Goal: Information Seeking & Learning: Learn about a topic

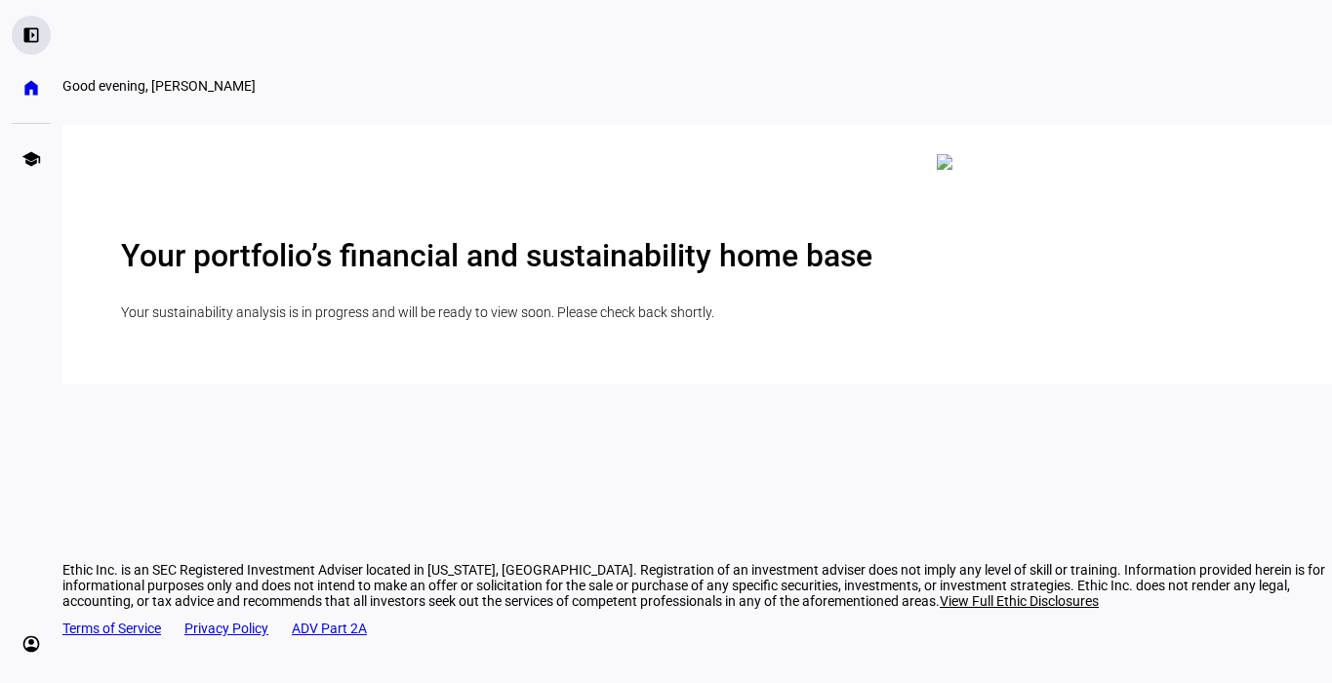
click at [33, 36] on eth-mat-symbol "left_panel_open" at bounding box center [31, 35] width 20 height 20
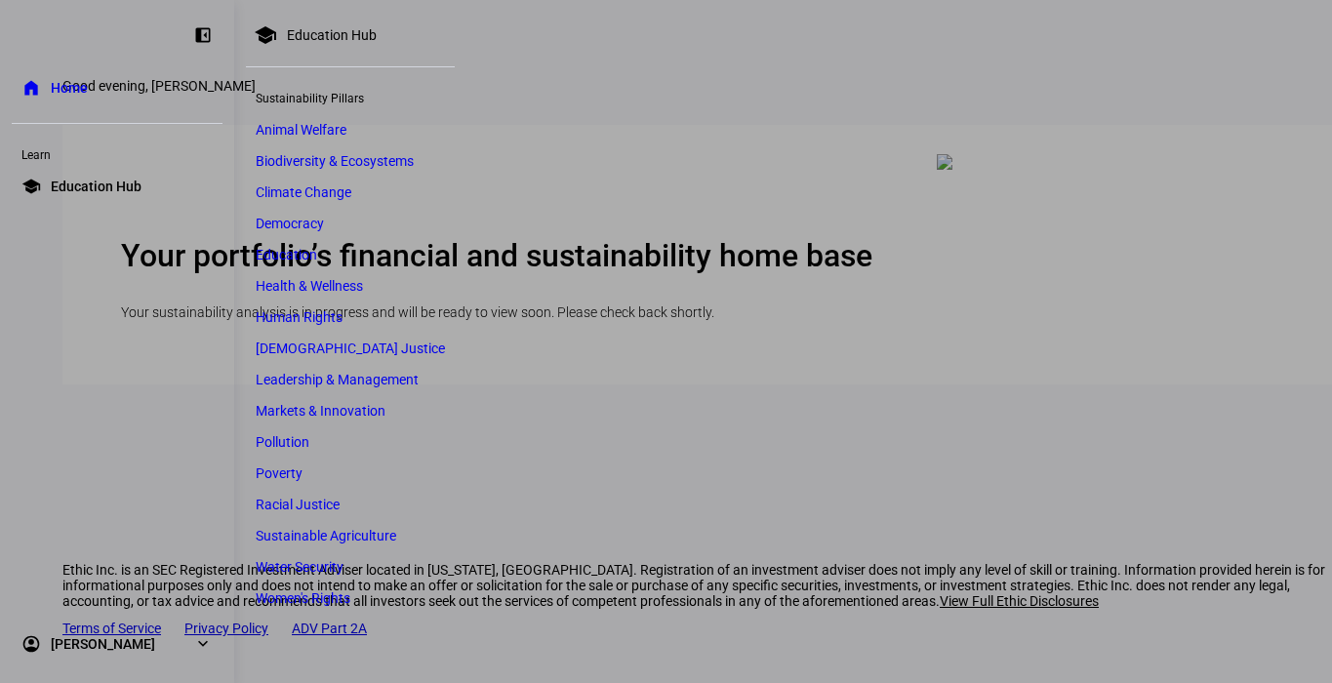
click at [73, 186] on span "Education Hub" at bounding box center [96, 187] width 91 height 20
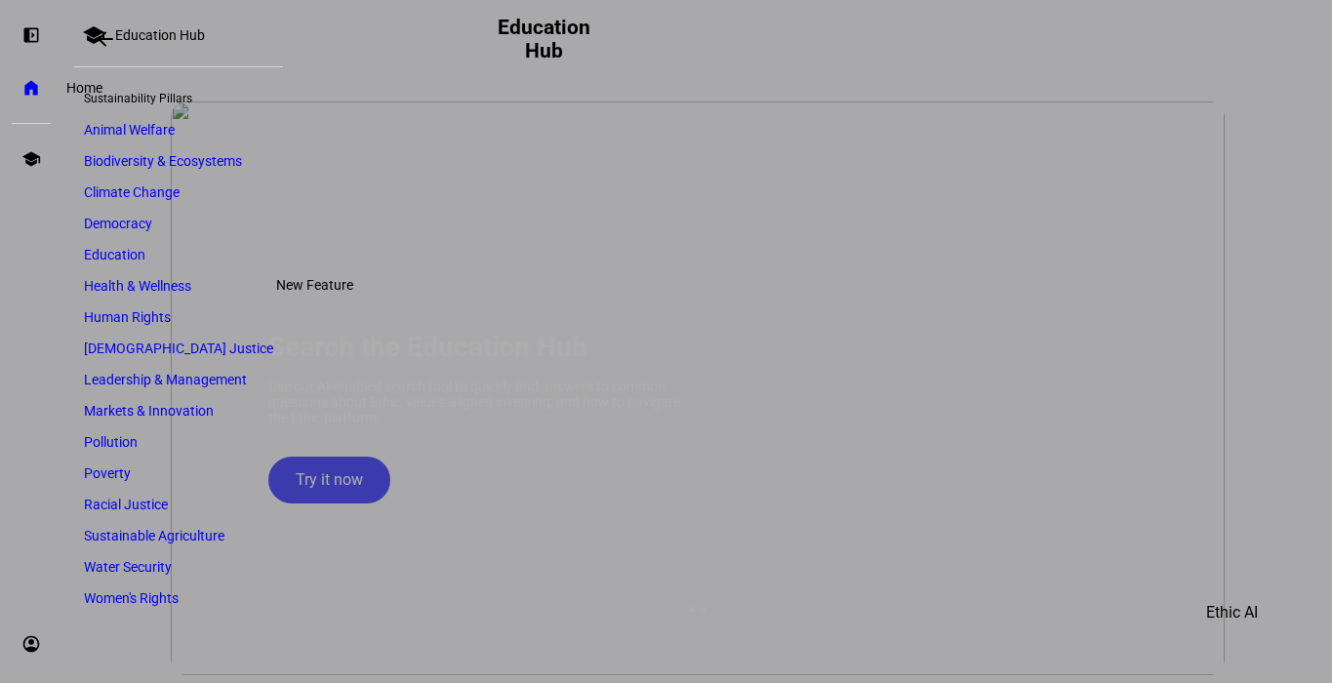
click at [23, 93] on eth-mat-symbol "home" at bounding box center [31, 88] width 20 height 20
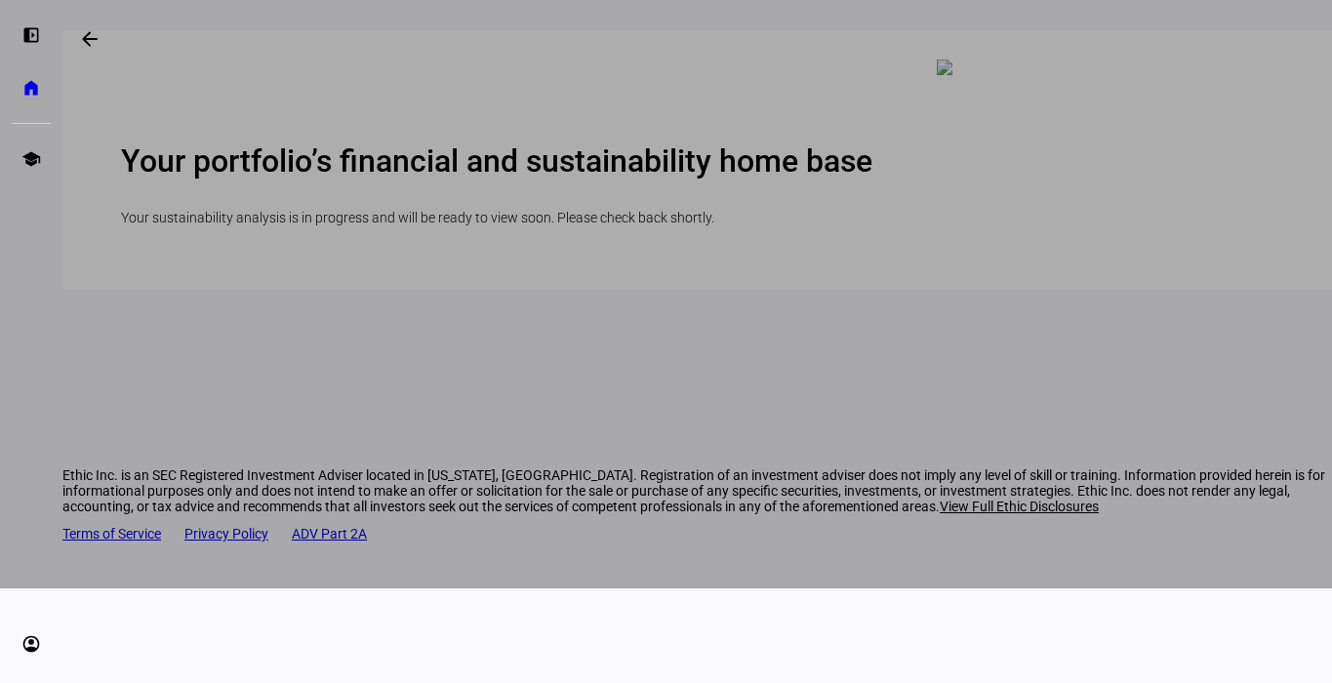
scroll to position [94, 0]
click at [32, 642] on eth-mat-symbol "account_circle" at bounding box center [31, 644] width 20 height 20
click at [79, 596] on span "Profile" at bounding box center [59, 592] width 39 height 20
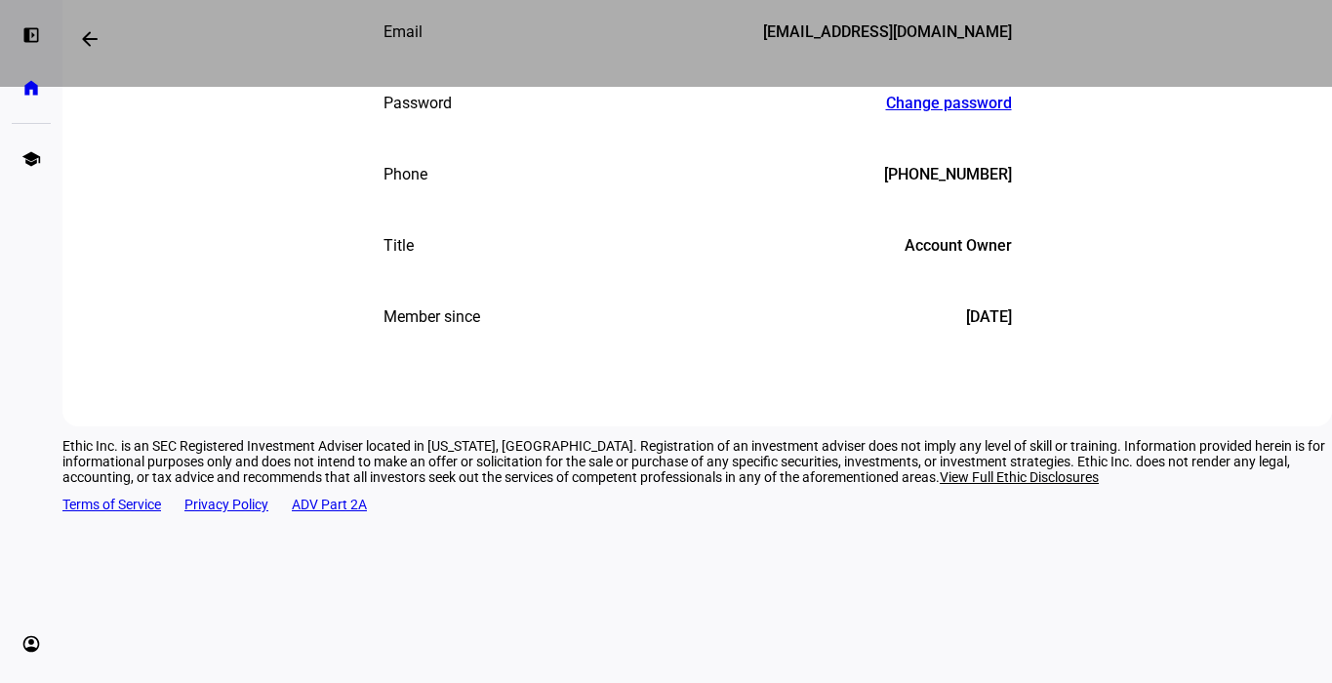
scroll to position [595, 0]
click at [32, 634] on eth-mat-symbol "account_circle" at bounding box center [31, 644] width 20 height 20
click at [125, 551] on li "[PERSON_NAME]" at bounding box center [141, 553] width 234 height 39
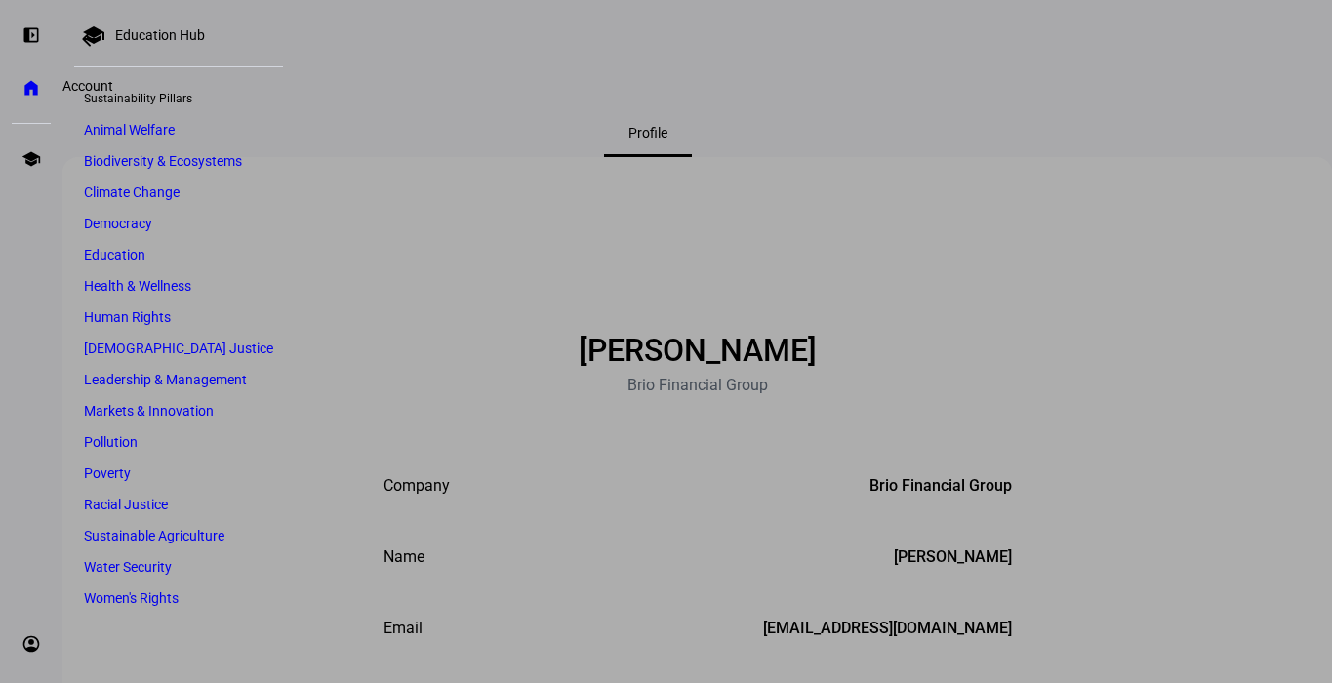
scroll to position [0, 0]
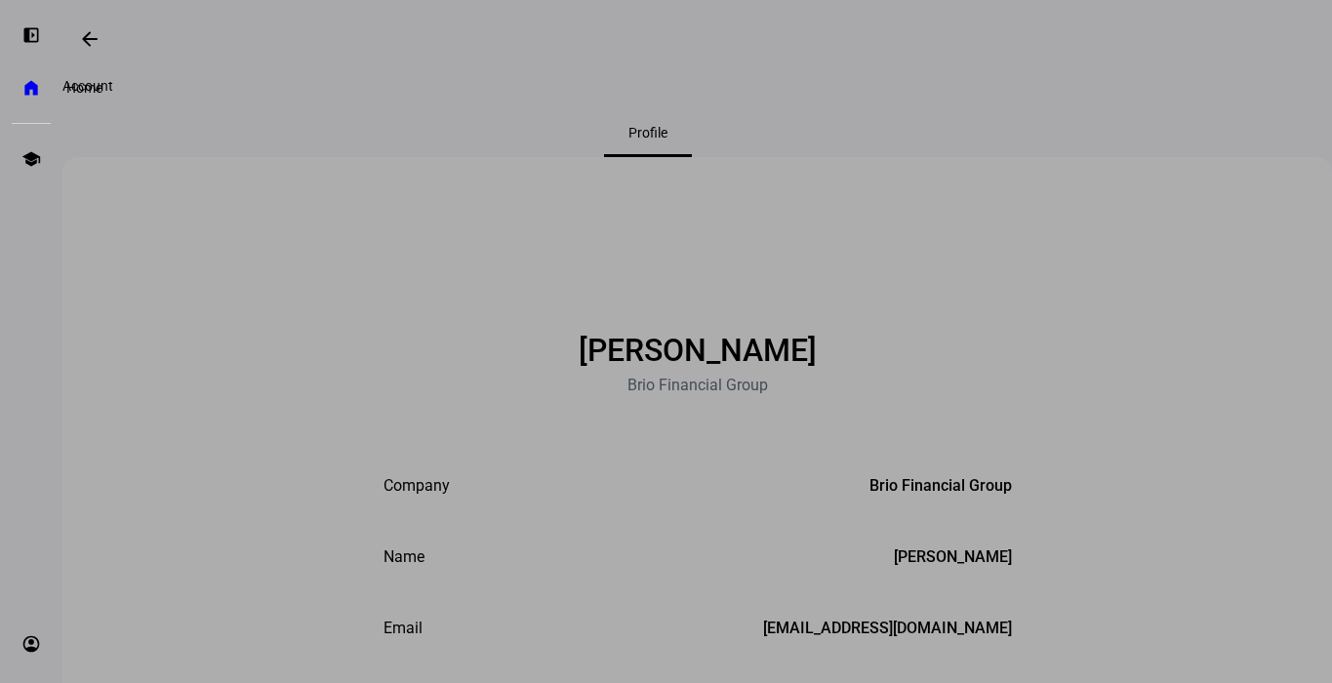
click at [34, 85] on eth-mat-symbol "home" at bounding box center [31, 88] width 20 height 20
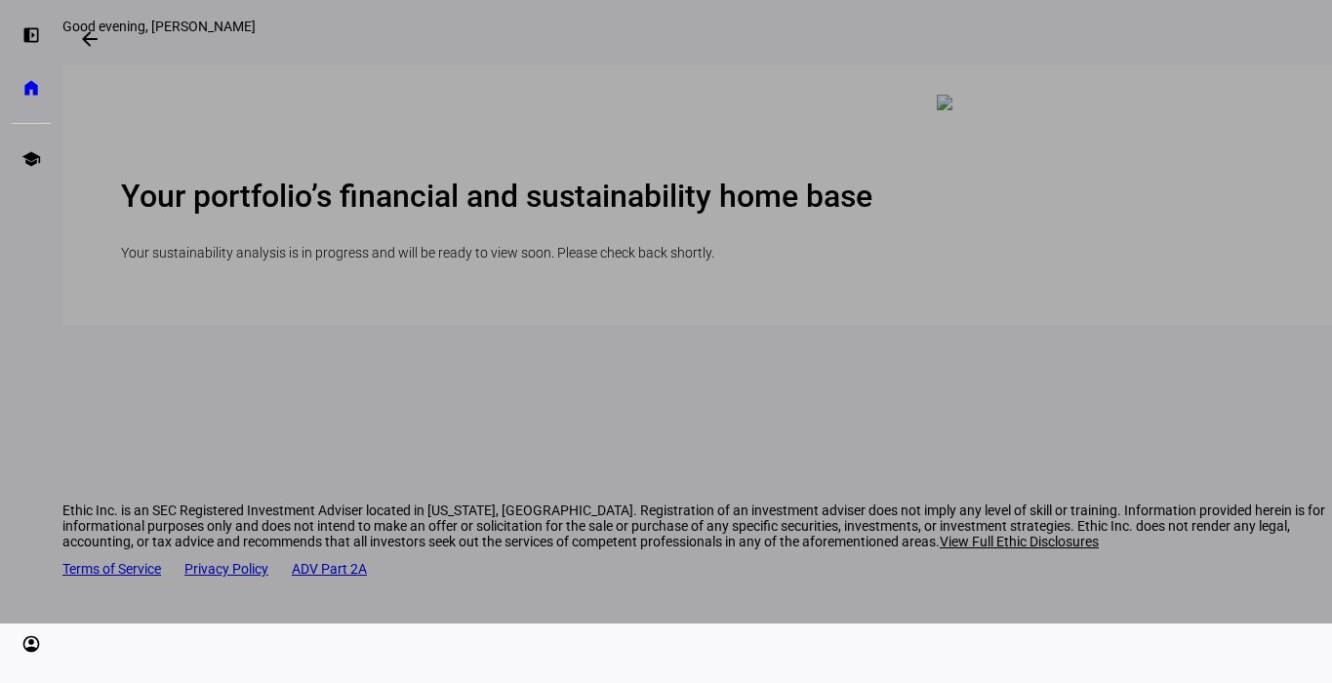
scroll to position [61, 0]
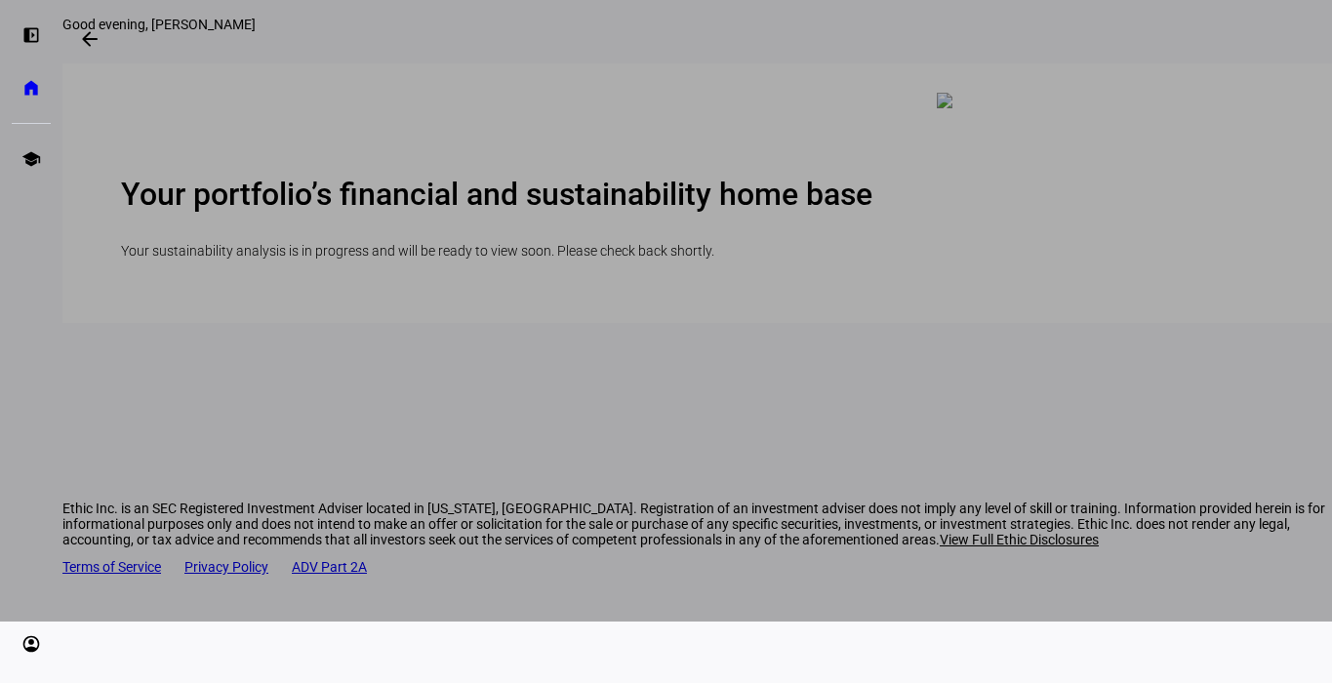
click at [842, 380] on div at bounding box center [666, 280] width 1332 height 683
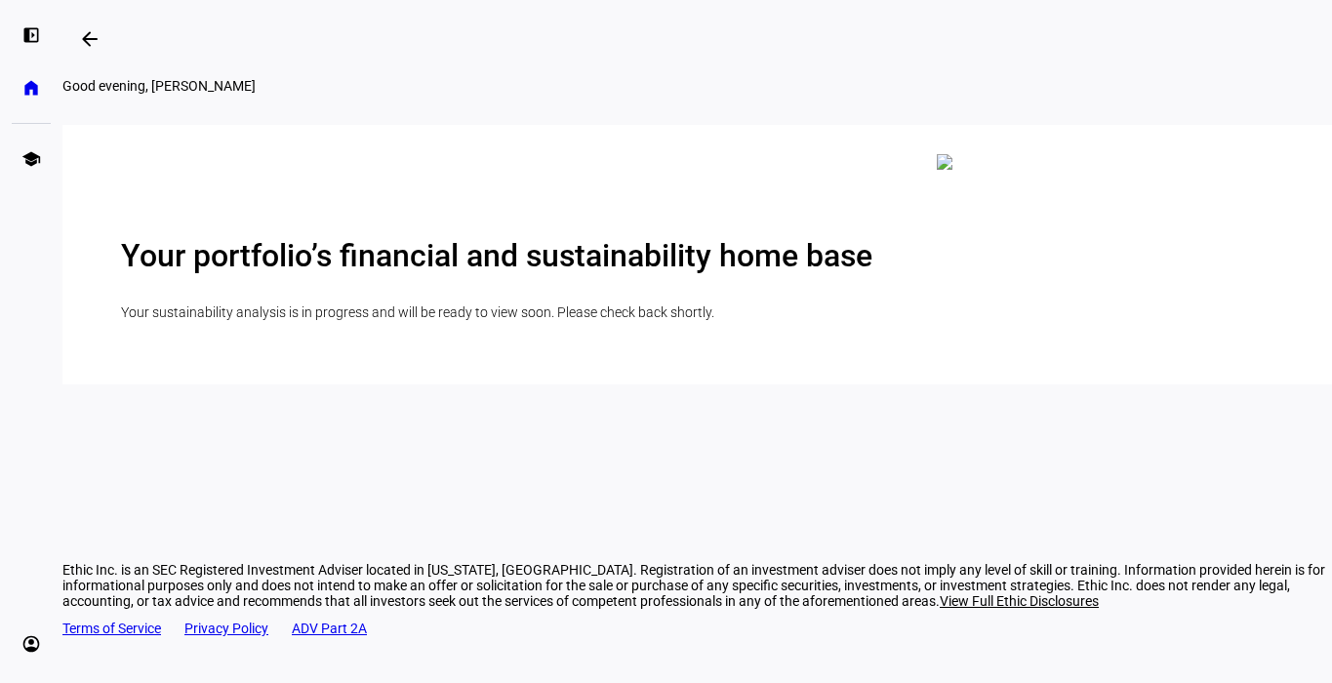
scroll to position [0, 0]
click at [937, 170] on img at bounding box center [1090, 162] width 307 height 16
click at [818, 274] on h2 "Your portfolio’s financial and sustainability home base" at bounding box center [697, 255] width 1152 height 37
click at [30, 42] on eth-mat-symbol "left_panel_open" at bounding box center [31, 35] width 20 height 20
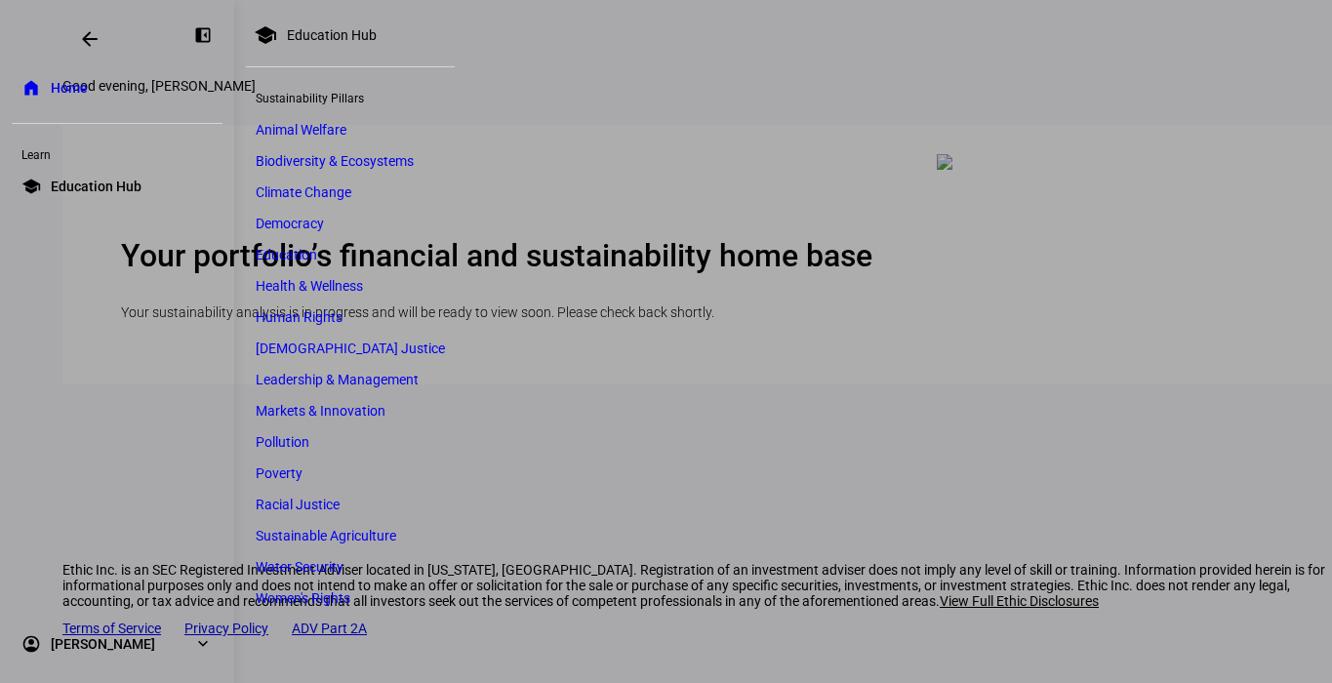
click at [299, 129] on span "Animal Welfare" at bounding box center [301, 130] width 91 height 16
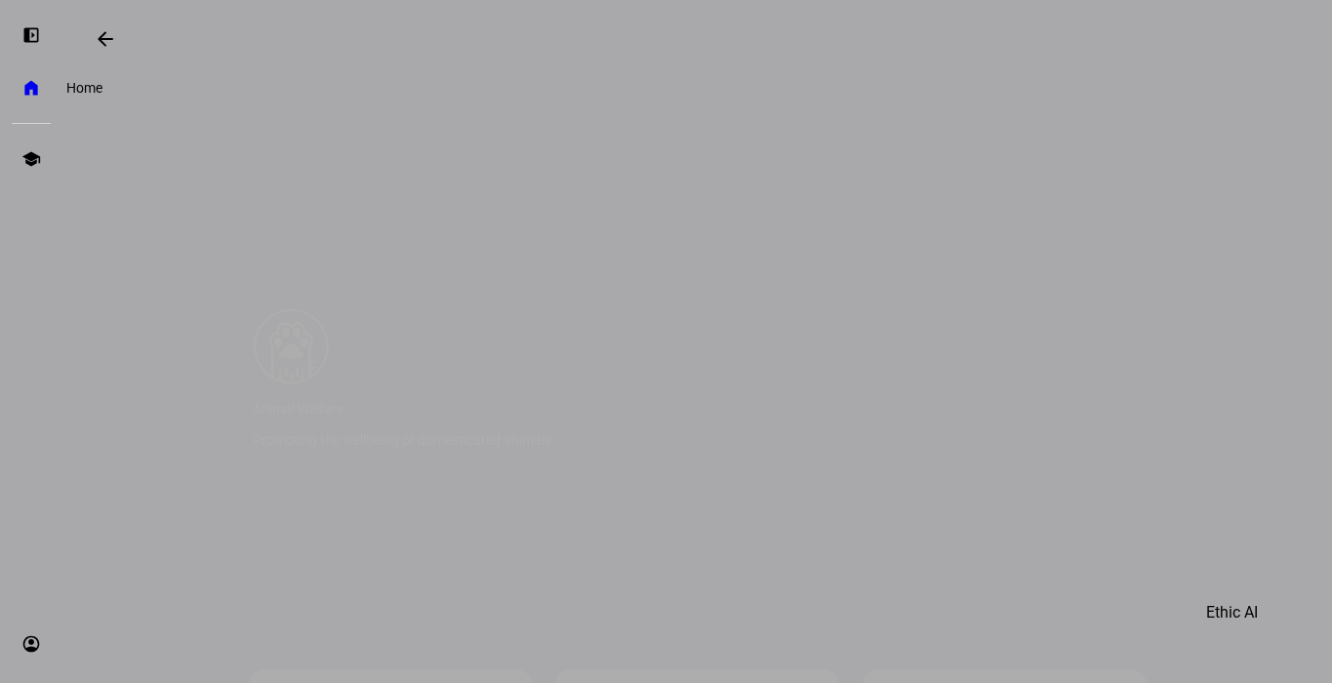
click at [31, 96] on eth-mat-symbol "home" at bounding box center [31, 88] width 20 height 20
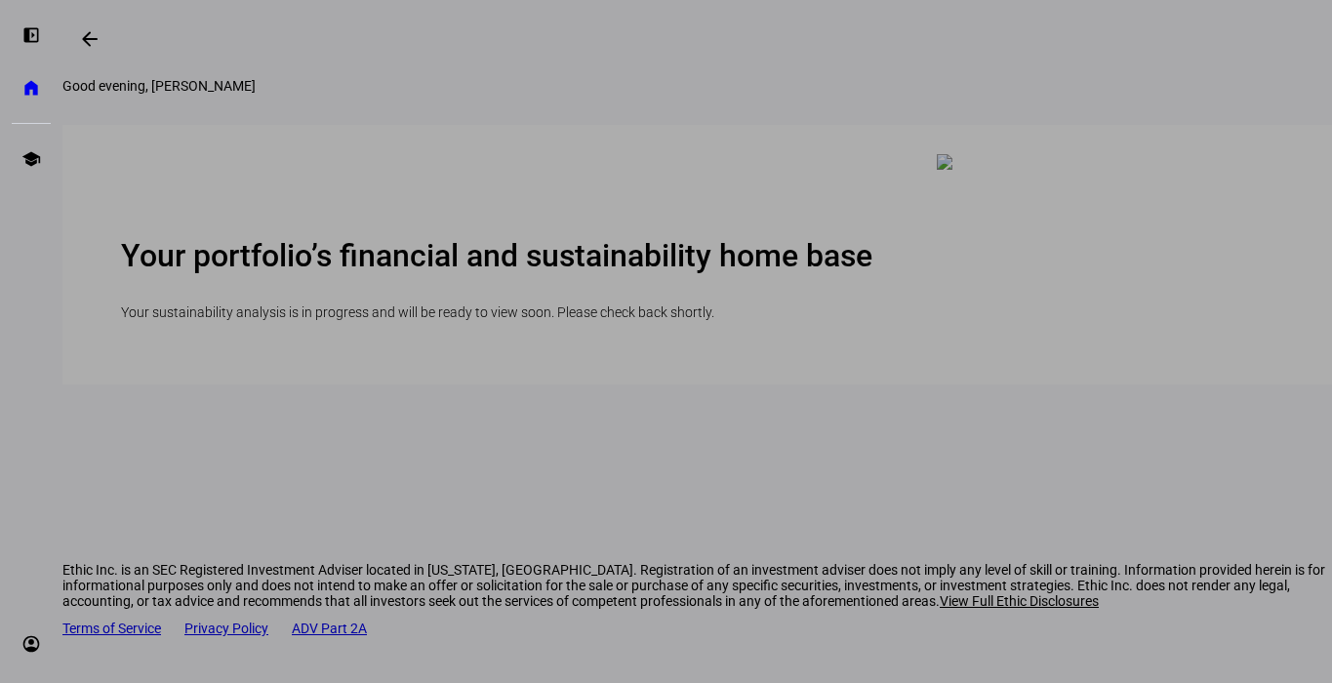
click at [86, 36] on div at bounding box center [666, 341] width 1332 height 683
